Goal: Task Accomplishment & Management: Use online tool/utility

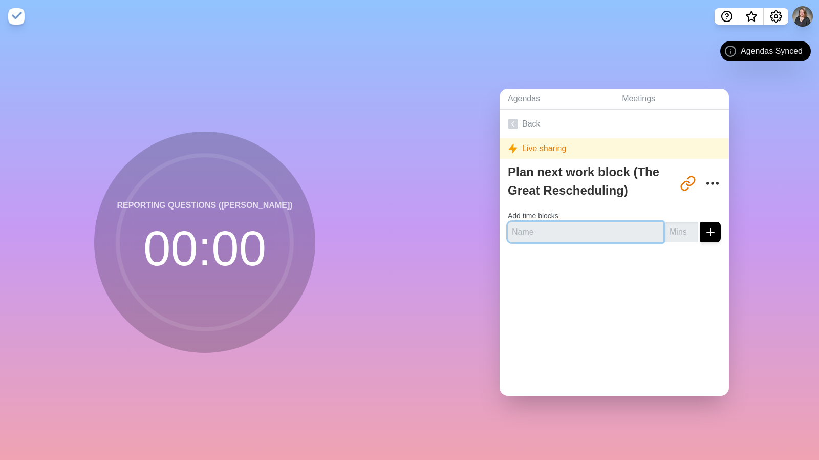
click at [563, 227] on input "text" at bounding box center [586, 232] width 156 height 20
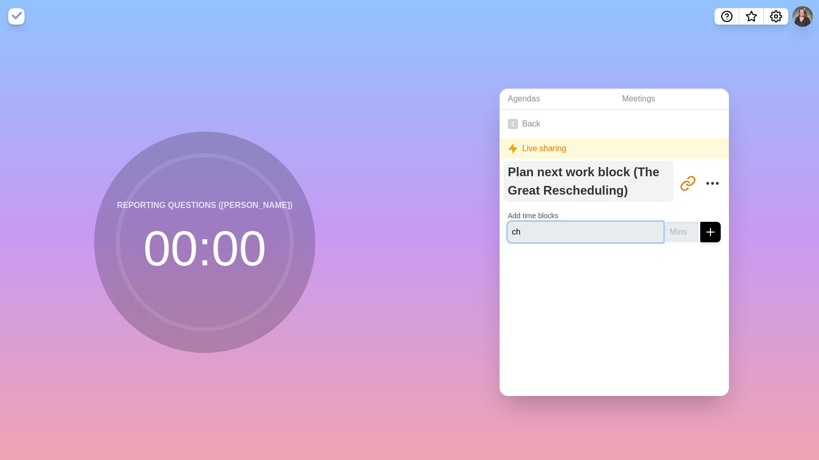
type input "c"
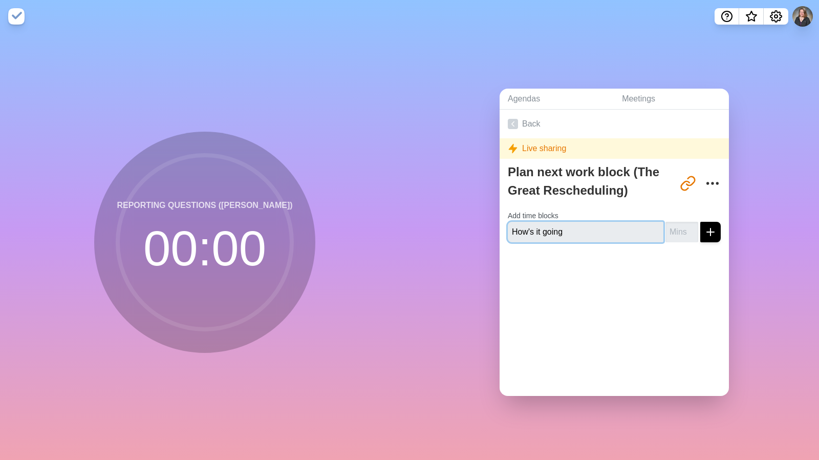
type input "How's it going"
click at [676, 228] on input "number" at bounding box center [682, 232] width 33 height 20
type input "5"
click at [646, 272] on div at bounding box center [614, 270] width 229 height 41
click at [711, 230] on line "submit" at bounding box center [711, 231] width 0 height 7
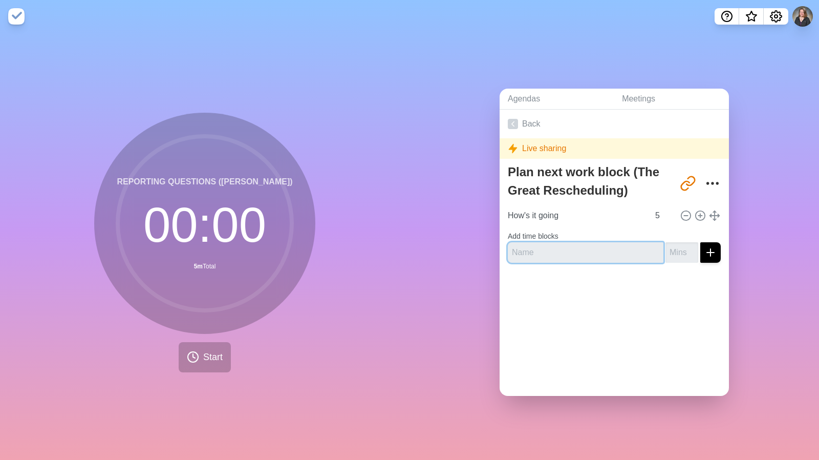
click at [584, 255] on input "text" at bounding box center [586, 252] width 156 height 20
type input "Plan to talk about the conference"
